Goal: Information Seeking & Learning: Find specific fact

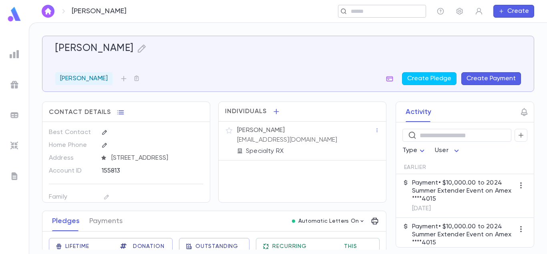
scroll to position [34, 0]
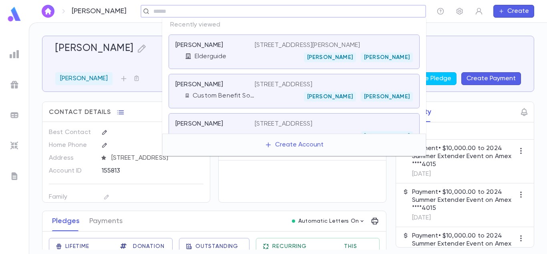
click at [393, 11] on input "text" at bounding box center [281, 12] width 260 height 8
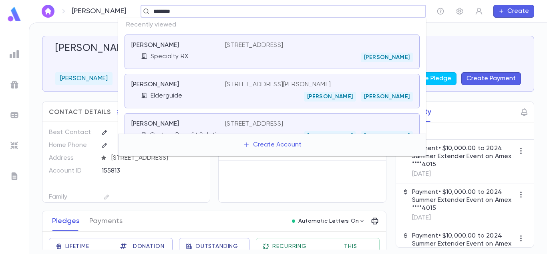
type input "*********"
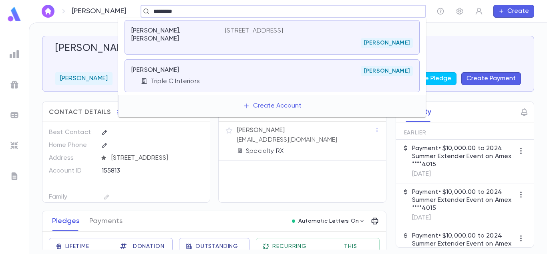
click at [304, 44] on div "[PERSON_NAME]" at bounding box center [319, 43] width 188 height 10
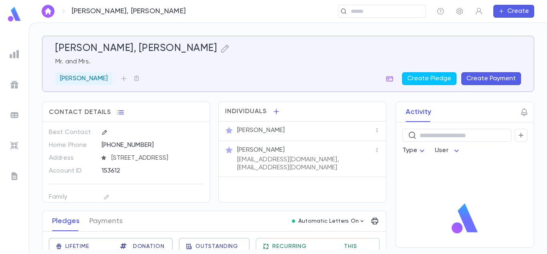
drag, startPoint x: 384, startPoint y: 120, endPoint x: 381, endPoint y: 136, distance: 15.9
click at [381, 136] on div "Activity ​ Type User No activity found" at bounding box center [457, 174] width 153 height 146
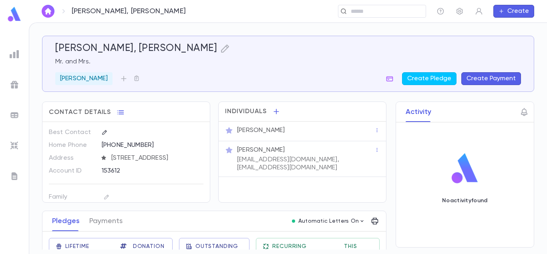
scroll to position [52, 0]
drag, startPoint x: 385, startPoint y: 159, endPoint x: 378, endPoint y: 198, distance: 39.9
click at [378, 198] on div "[PERSON_NAME], [PERSON_NAME] Mr. and [PERSON_NAME] Create Pledge Create Payment…" at bounding box center [288, 142] width 492 height 213
drag, startPoint x: 385, startPoint y: 193, endPoint x: 382, endPoint y: 235, distance: 42.2
click at [382, 235] on div "Activity ​ Type User No activity found" at bounding box center [457, 174] width 153 height 146
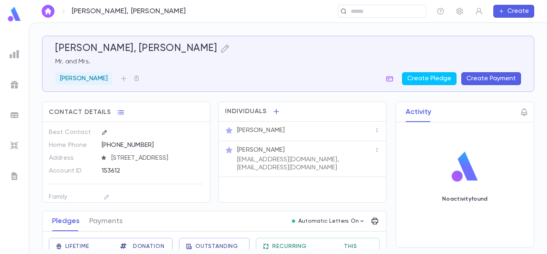
click at [387, 221] on div "Activity ​ Type User No activity found" at bounding box center [457, 174] width 153 height 146
